Goal: Task Accomplishment & Management: Complete application form

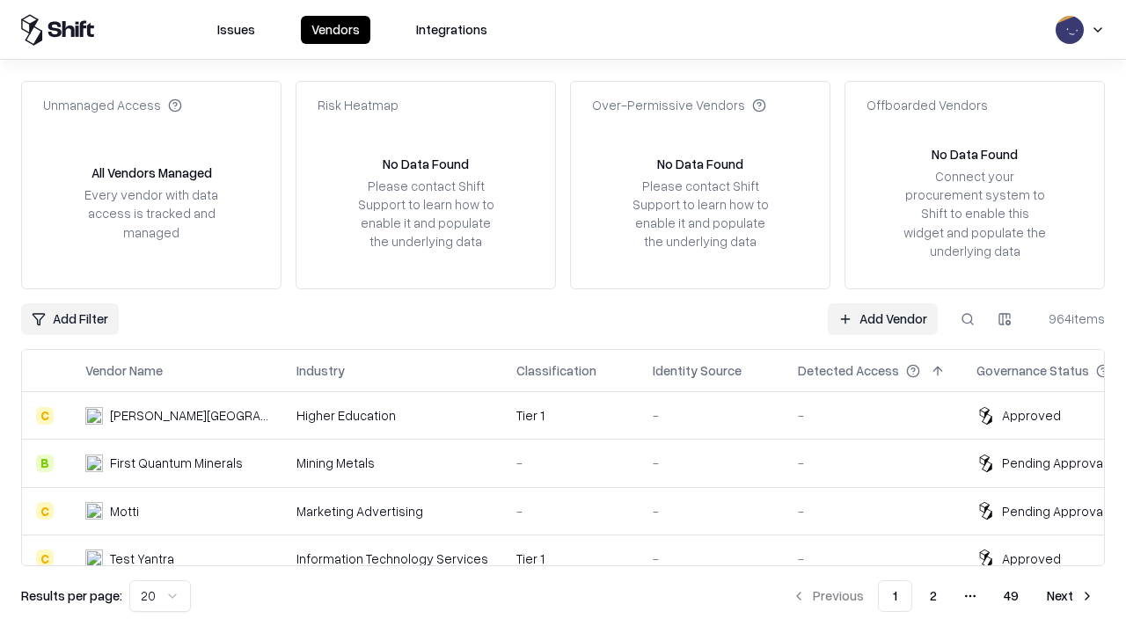
click at [882, 318] on link "Add Vendor" at bounding box center [883, 320] width 110 height 32
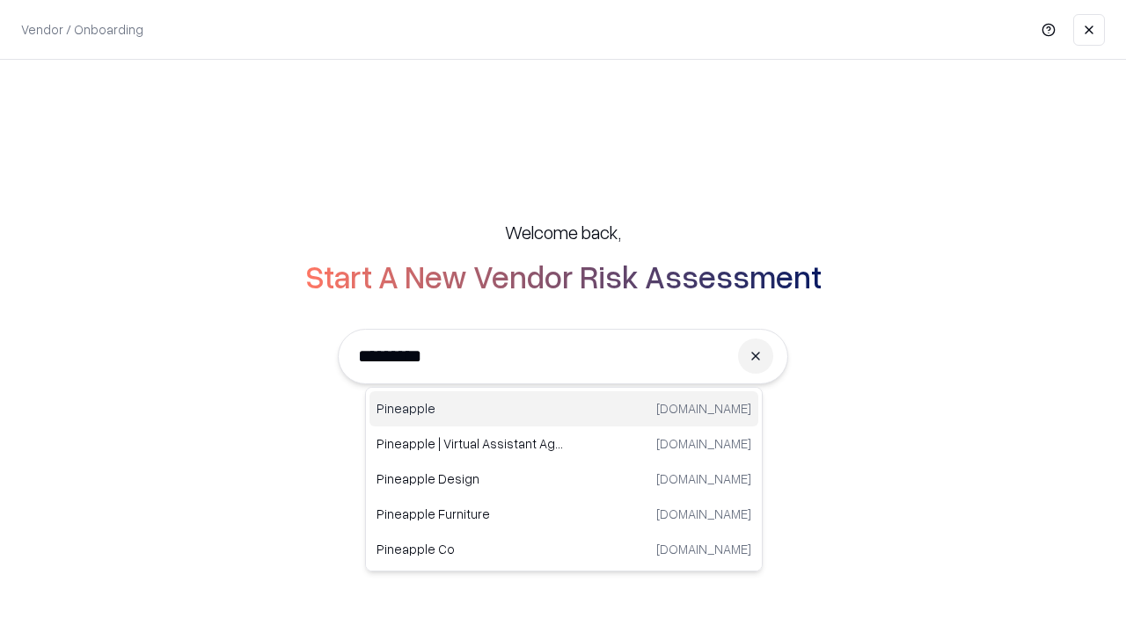
click at [564, 409] on div "Pineapple pineappleenergy.com" at bounding box center [564, 409] width 389 height 35
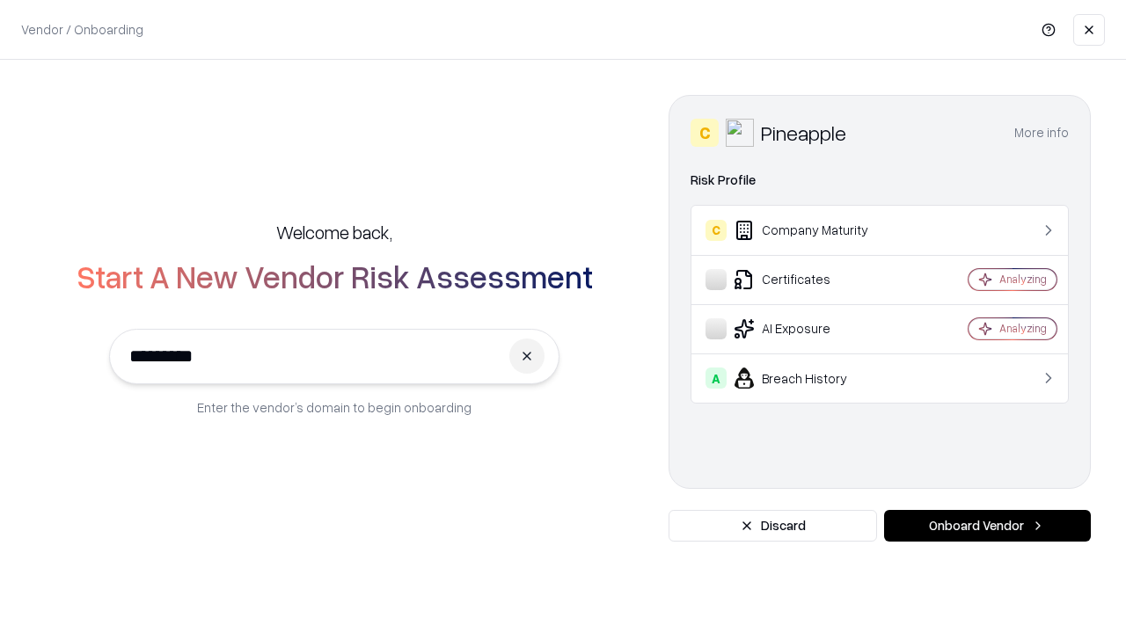
type input "*********"
click at [987, 526] on button "Onboard Vendor" at bounding box center [987, 526] width 207 height 32
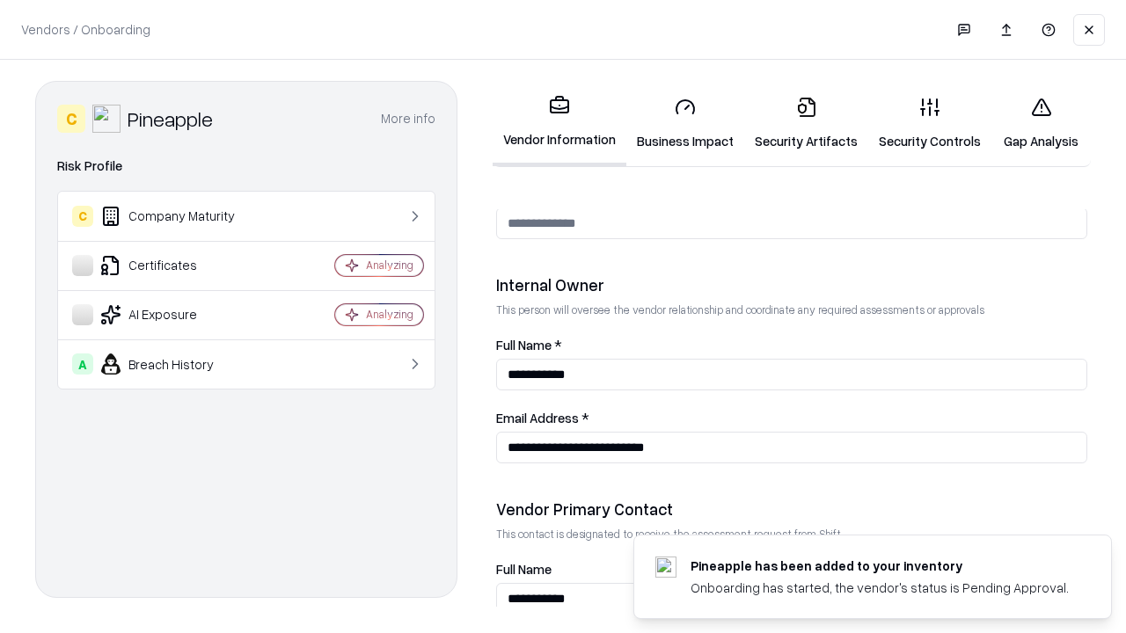
scroll to position [911, 0]
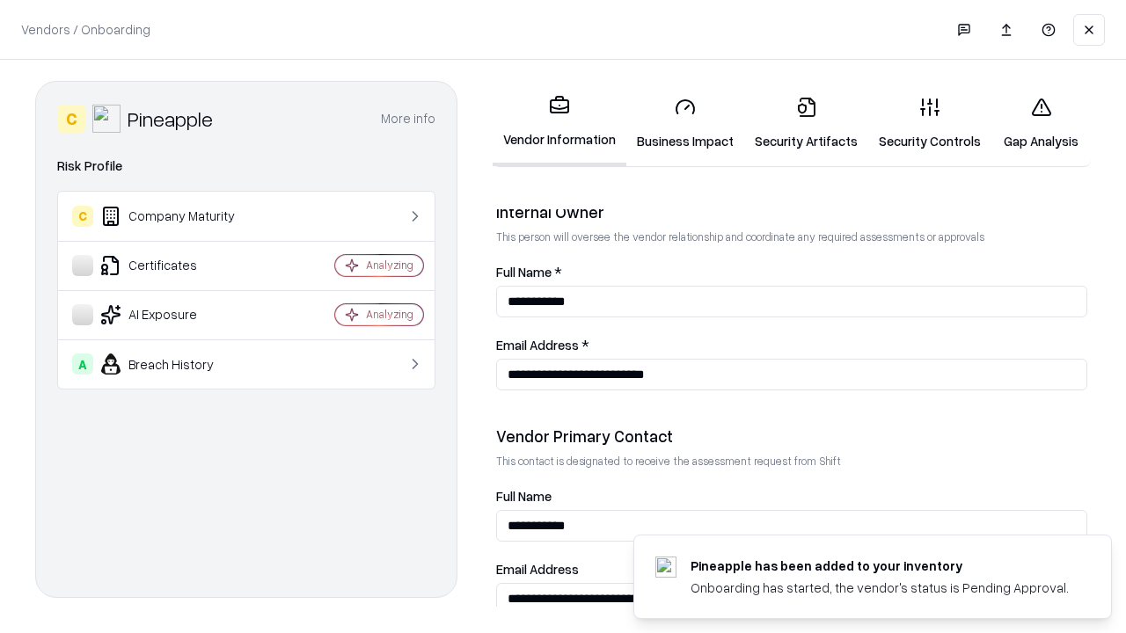
click at [806, 123] on link "Security Artifacts" at bounding box center [806, 124] width 124 height 82
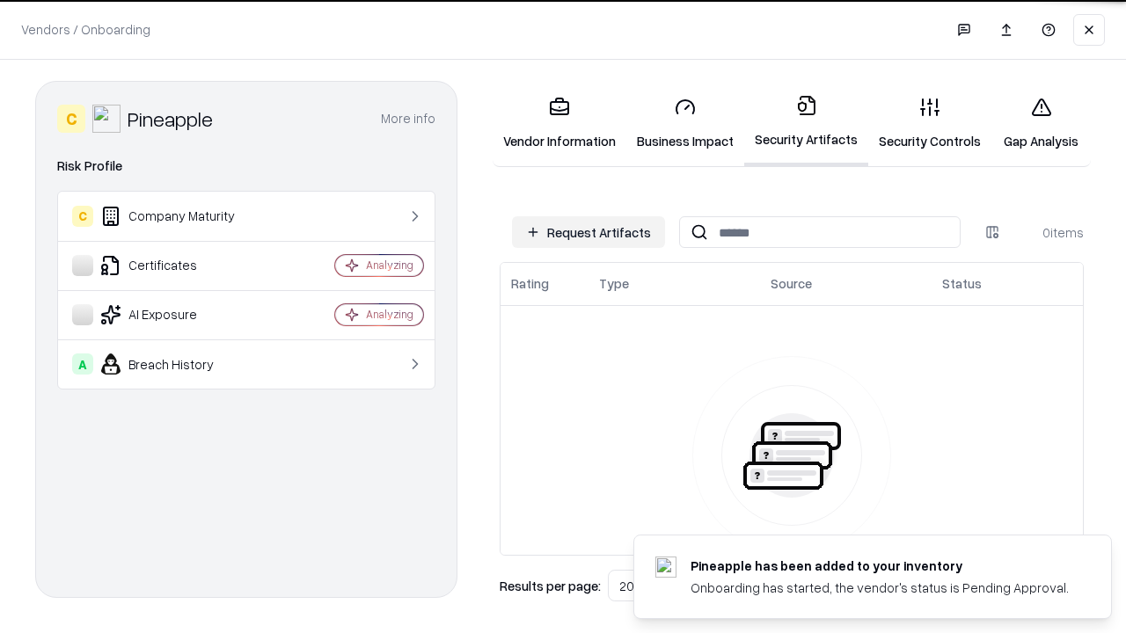
click at [589, 232] on button "Request Artifacts" at bounding box center [588, 232] width 153 height 32
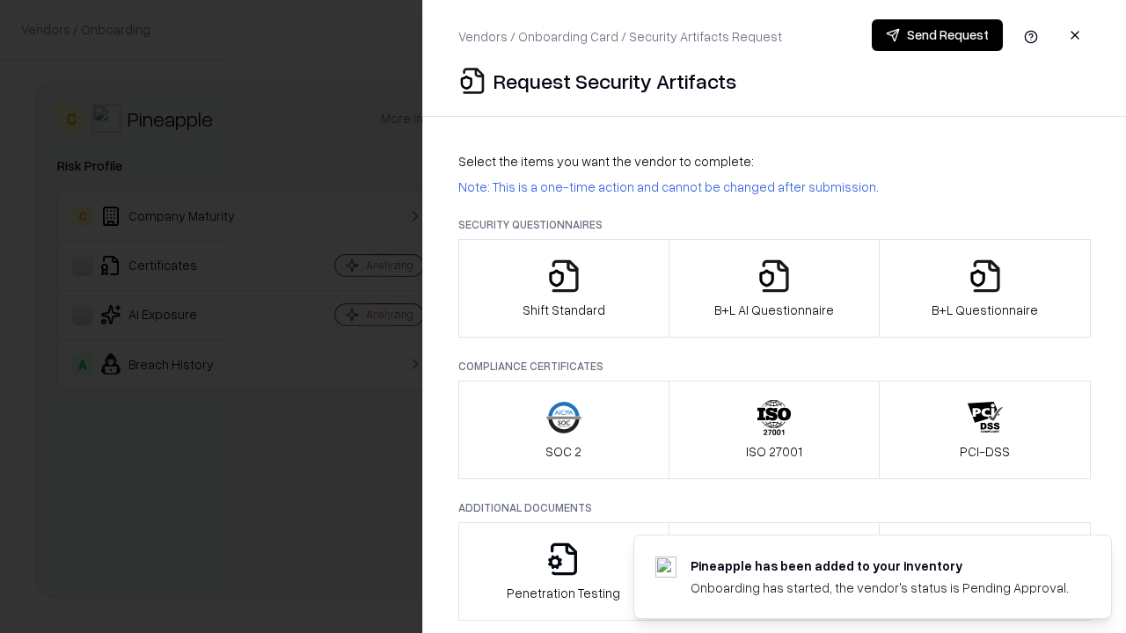
click at [985, 289] on icon "button" at bounding box center [985, 276] width 35 height 35
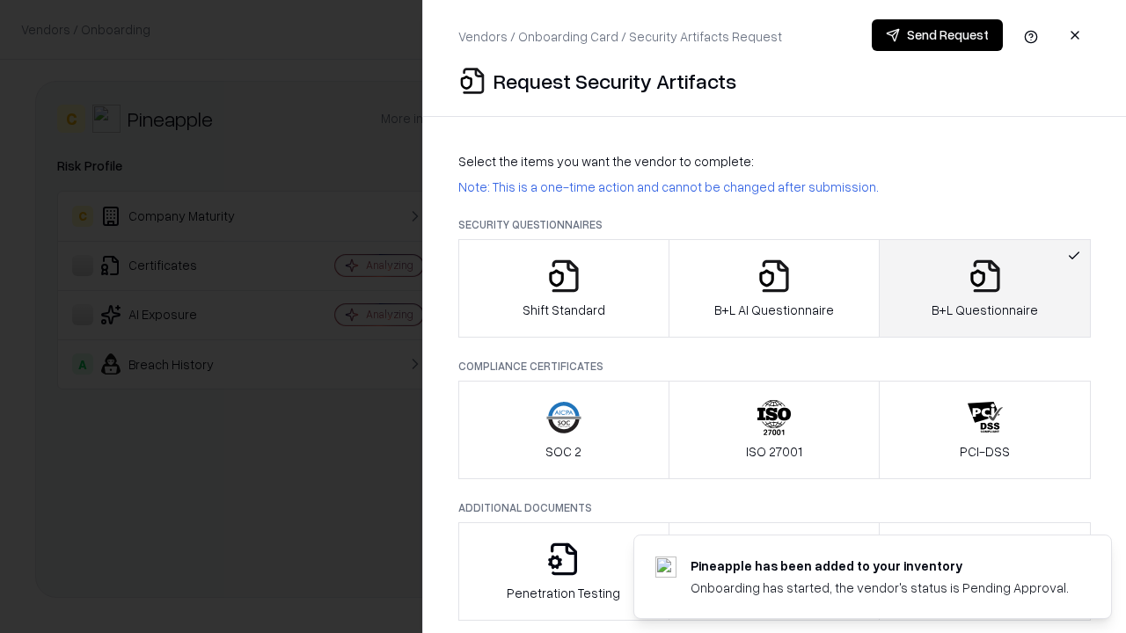
click at [773, 289] on icon "button" at bounding box center [774, 276] width 35 height 35
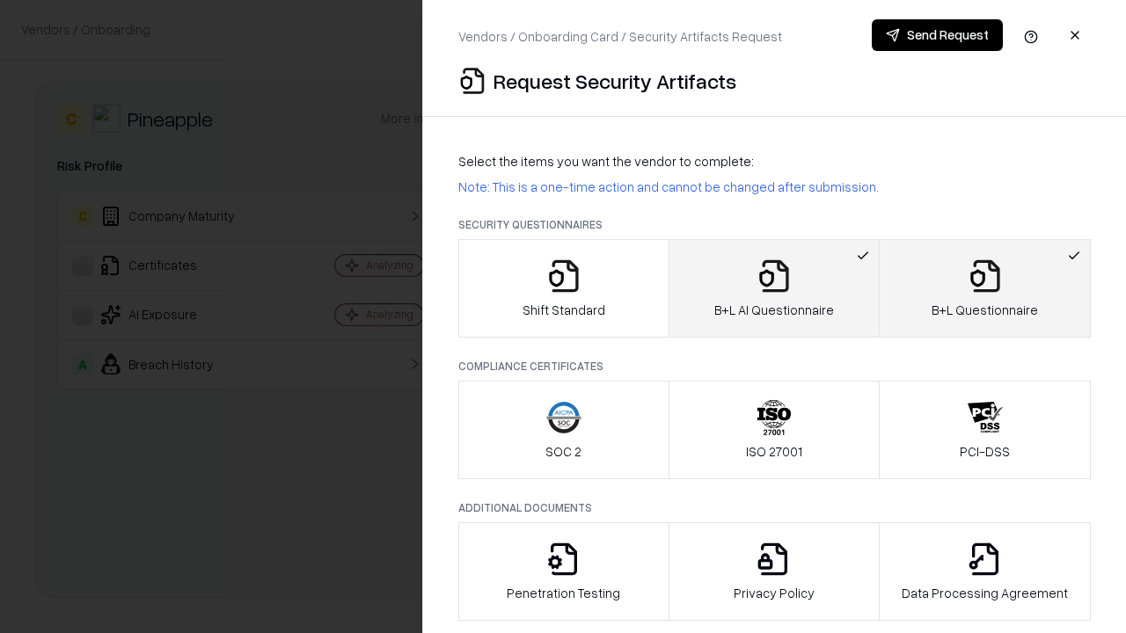
click at [937, 35] on button "Send Request" at bounding box center [937, 35] width 131 height 32
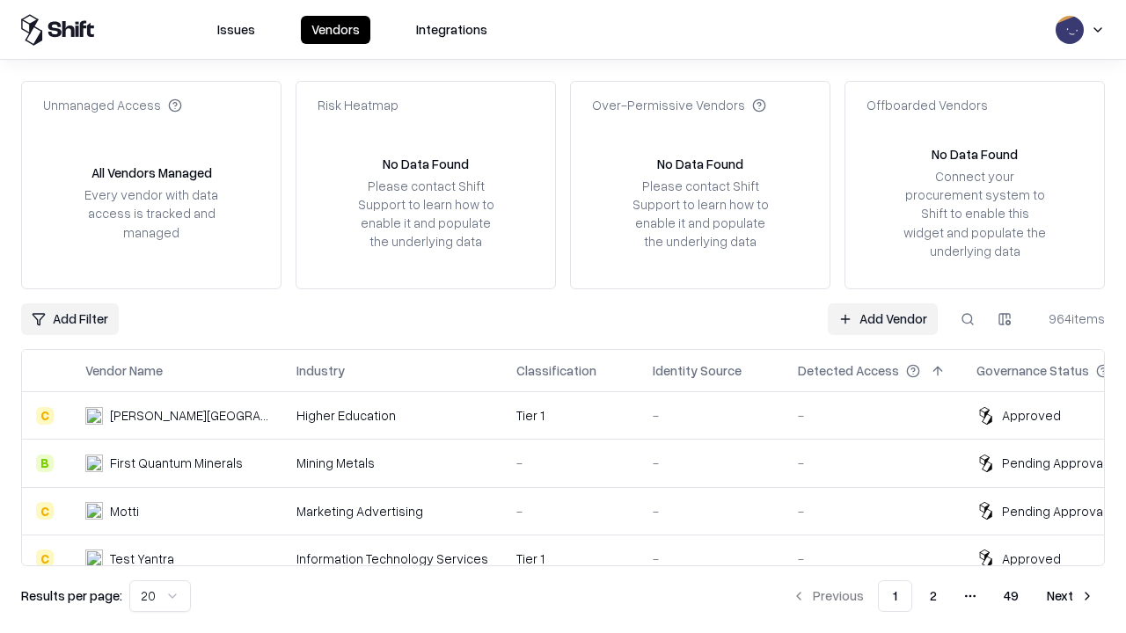
click at [968, 318] on button at bounding box center [968, 320] width 32 height 32
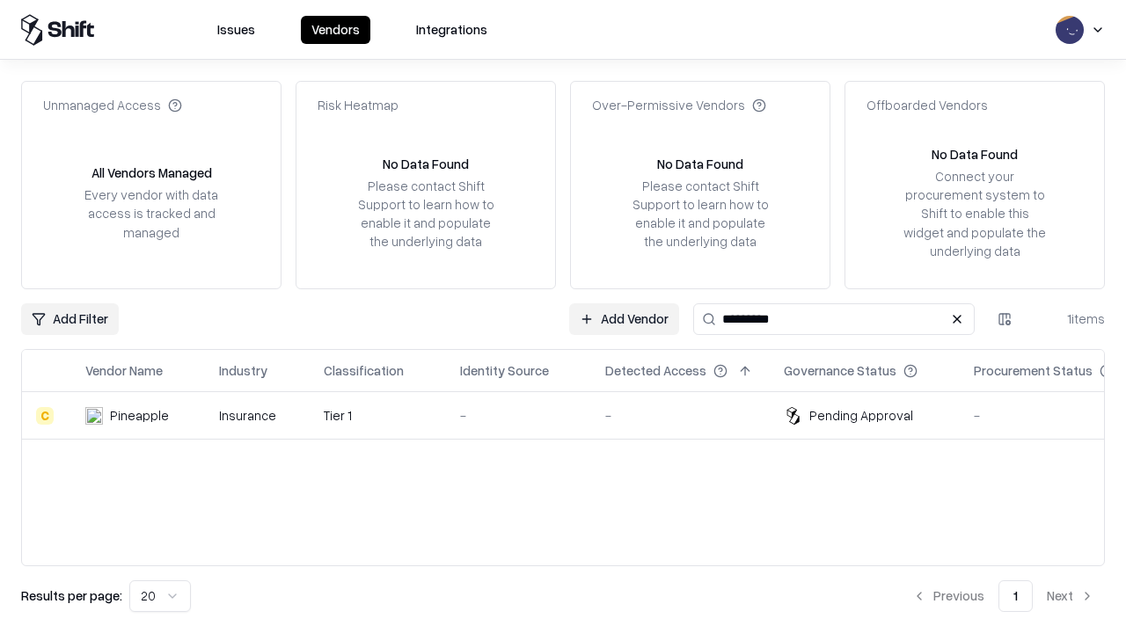
type input "*********"
click at [574, 415] on div "-" at bounding box center [518, 415] width 117 height 18
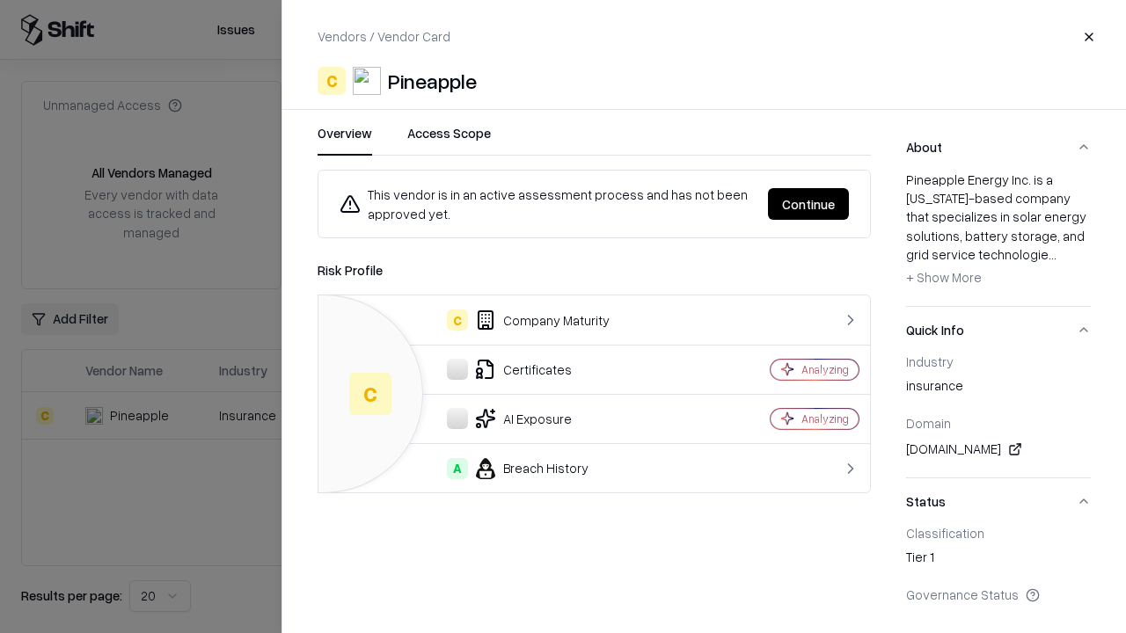
click at [809, 204] on button "Continue" at bounding box center [808, 204] width 81 height 32
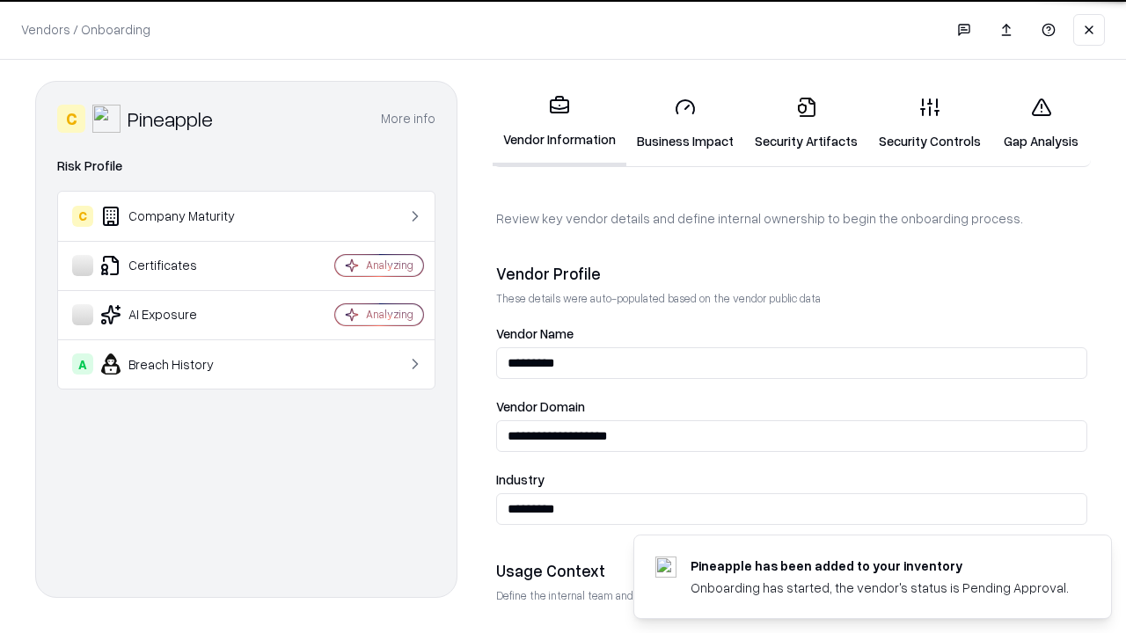
click at [806, 123] on link "Security Artifacts" at bounding box center [806, 124] width 124 height 82
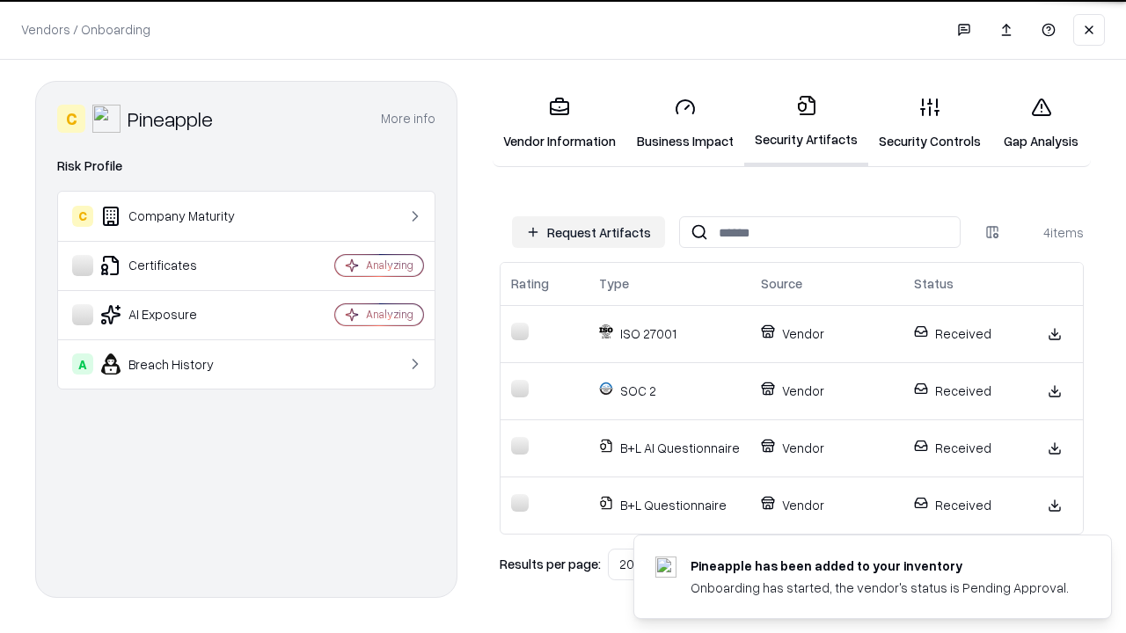
click at [1041, 123] on link "Gap Analysis" at bounding box center [1041, 124] width 99 height 82
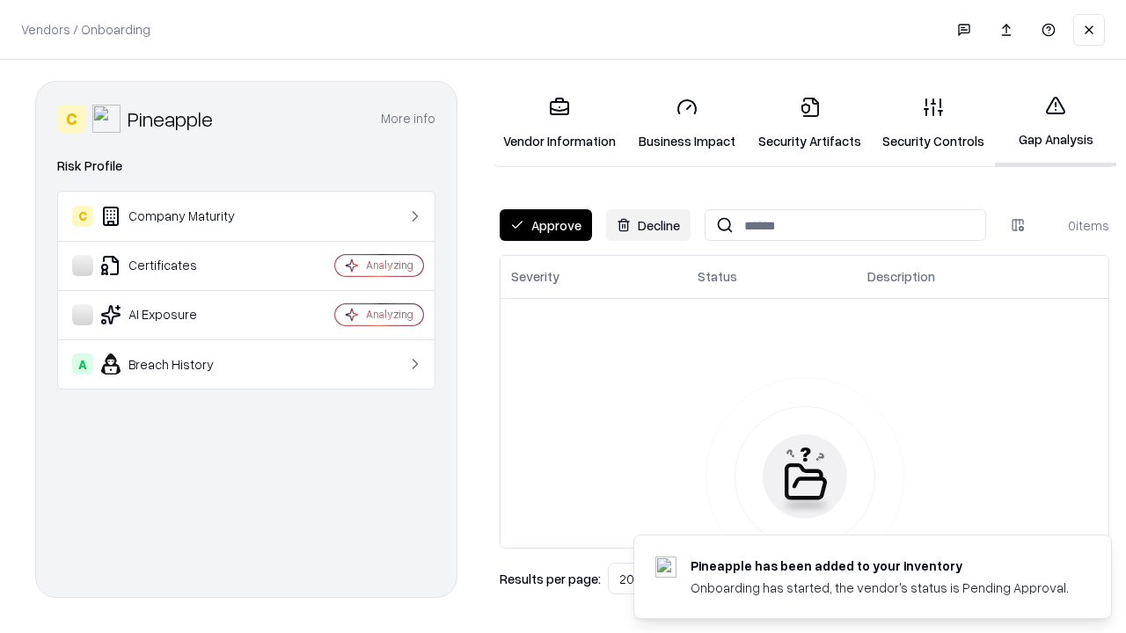
click at [545, 225] on button "Approve" at bounding box center [546, 225] width 92 height 32
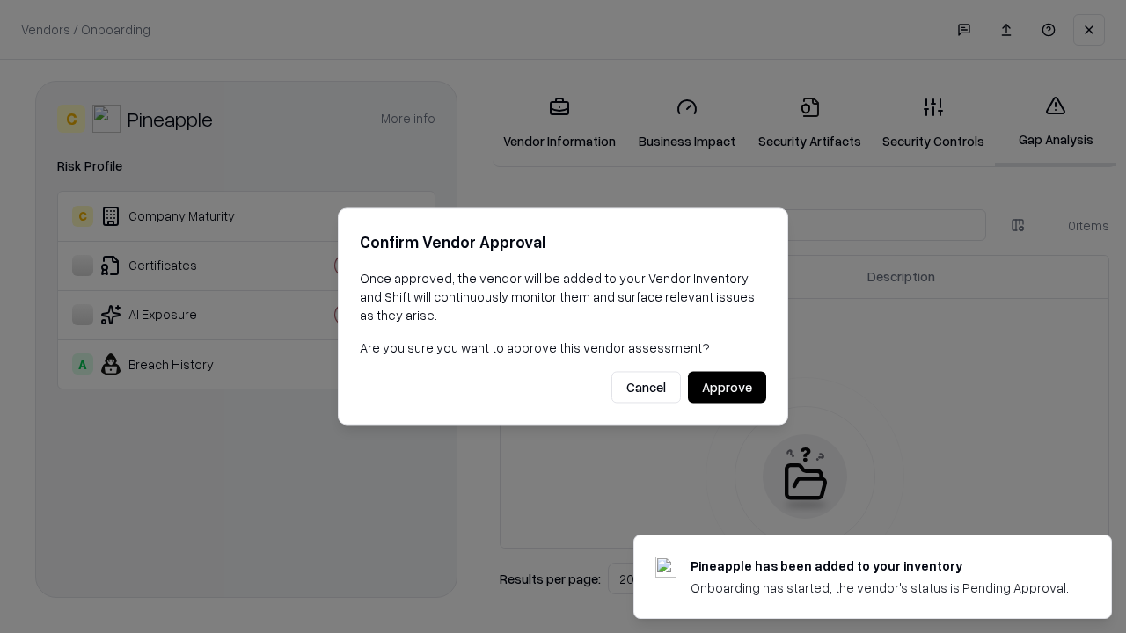
click at [727, 387] on button "Approve" at bounding box center [727, 388] width 78 height 32
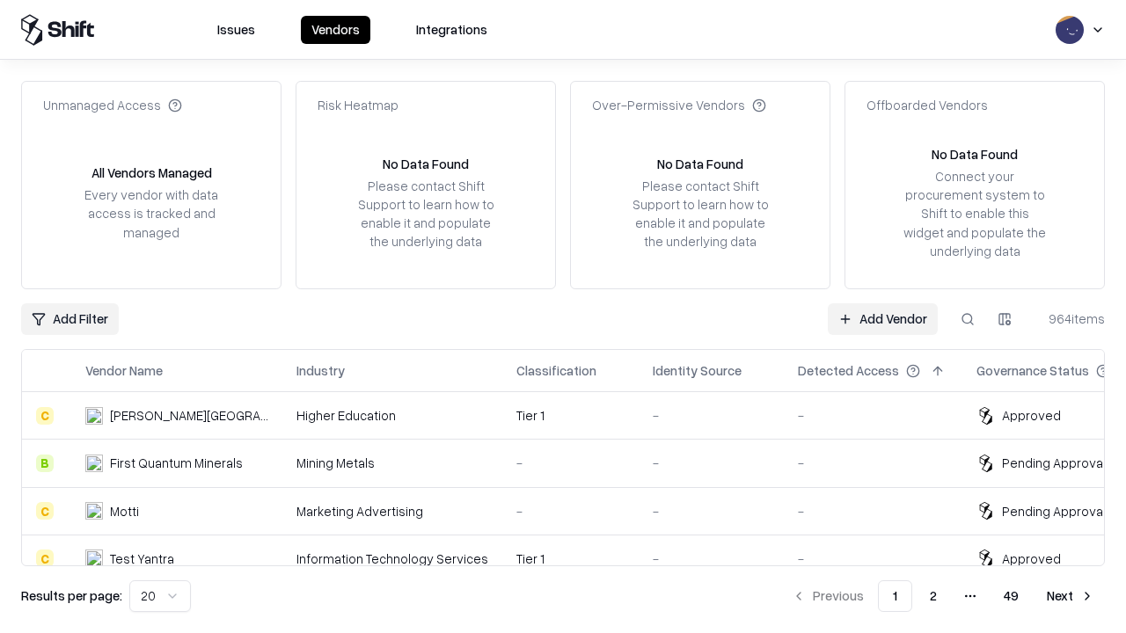
type input "*********"
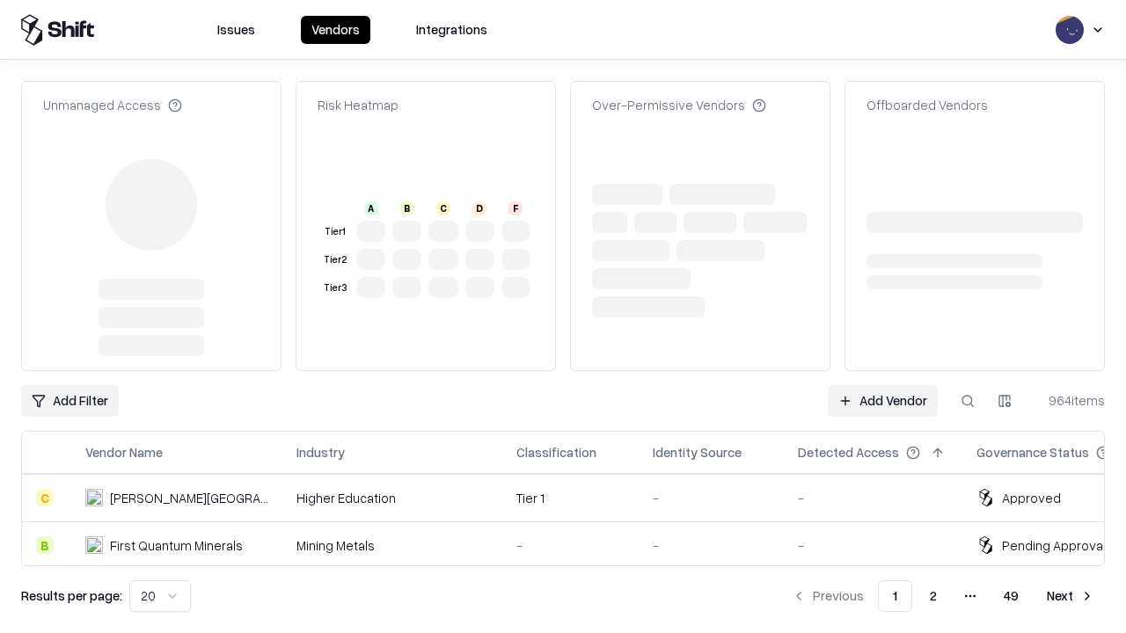
click at [882, 385] on link "Add Vendor" at bounding box center [883, 401] width 110 height 32
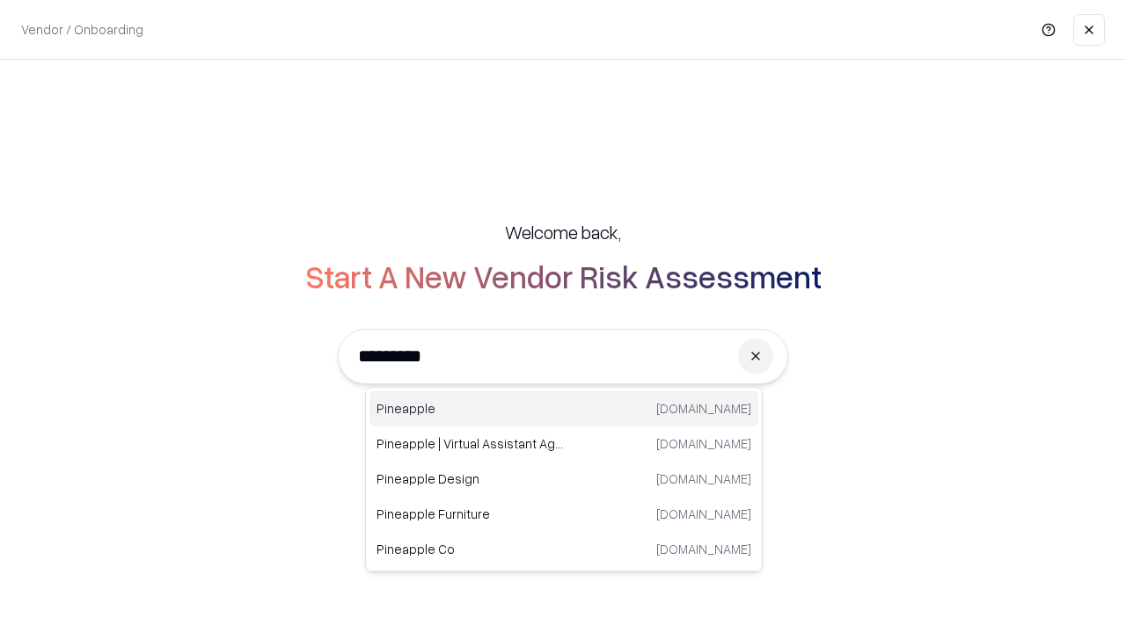
click at [564, 409] on div "Pineapple pineappleenergy.com" at bounding box center [564, 409] width 389 height 35
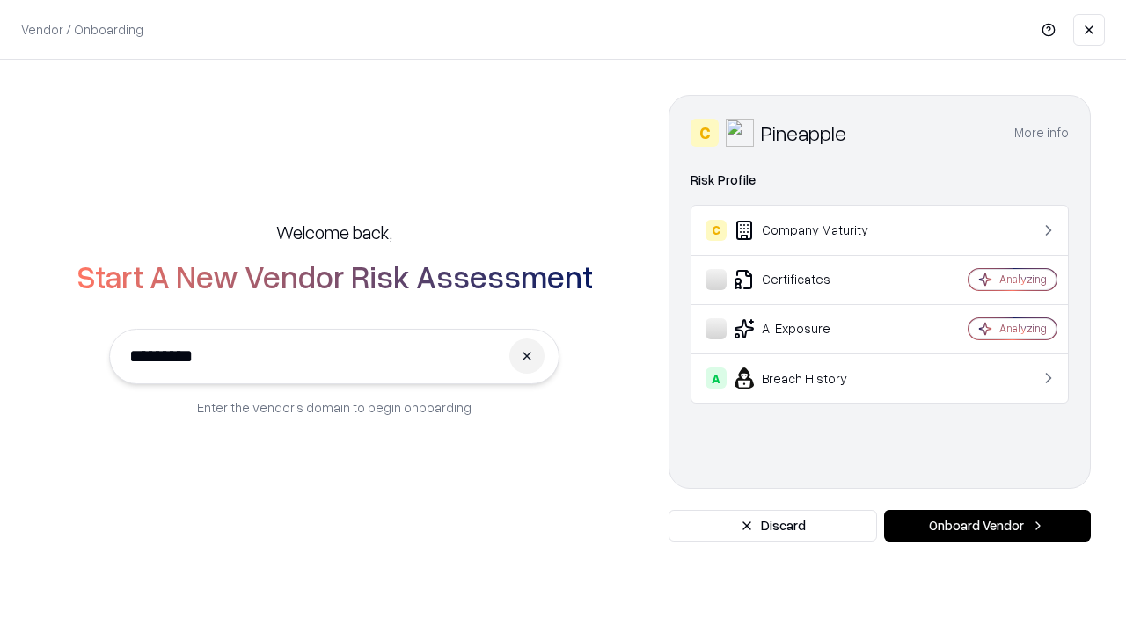
type input "*********"
click at [987, 526] on button "Onboard Vendor" at bounding box center [987, 526] width 207 height 32
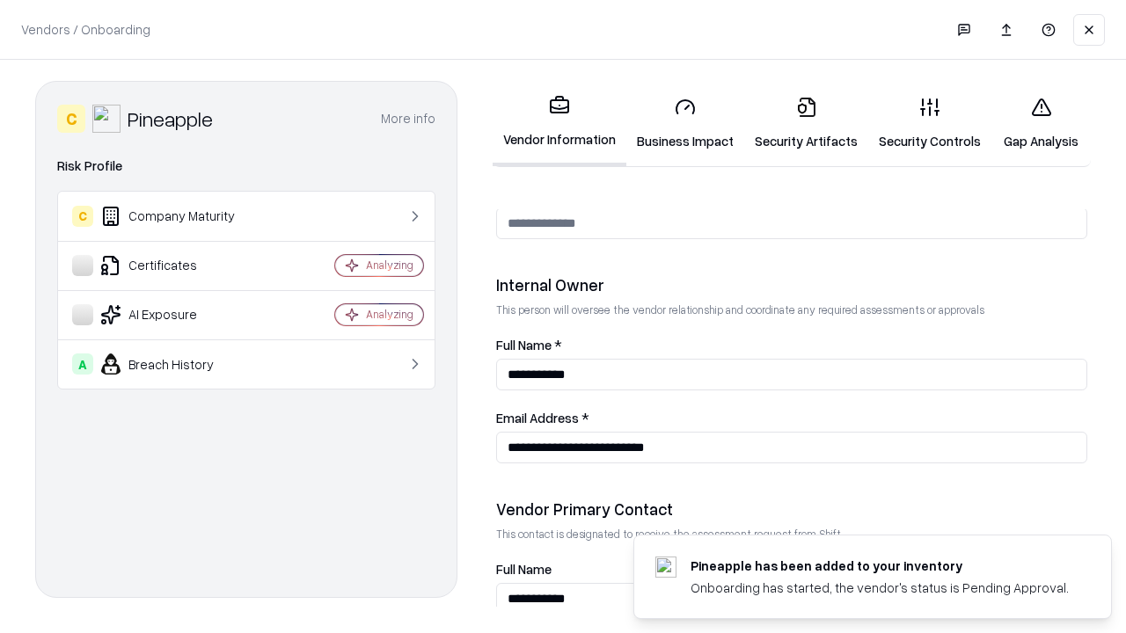
scroll to position [911, 0]
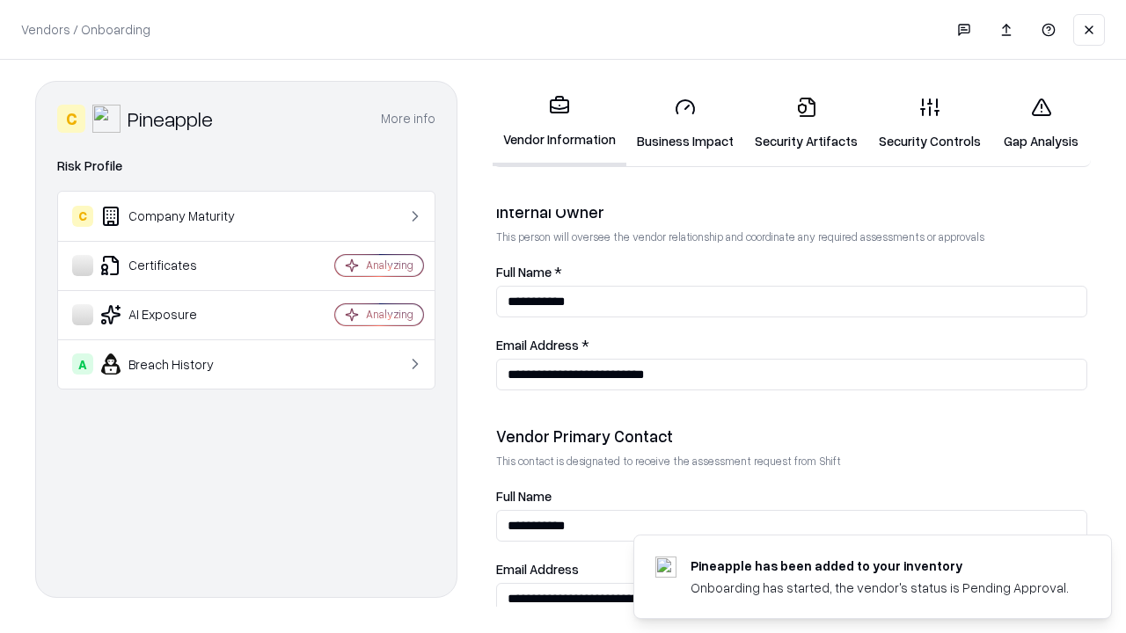
click at [1041, 123] on link "Gap Analysis" at bounding box center [1041, 124] width 99 height 82
